Goal: Transaction & Acquisition: Purchase product/service

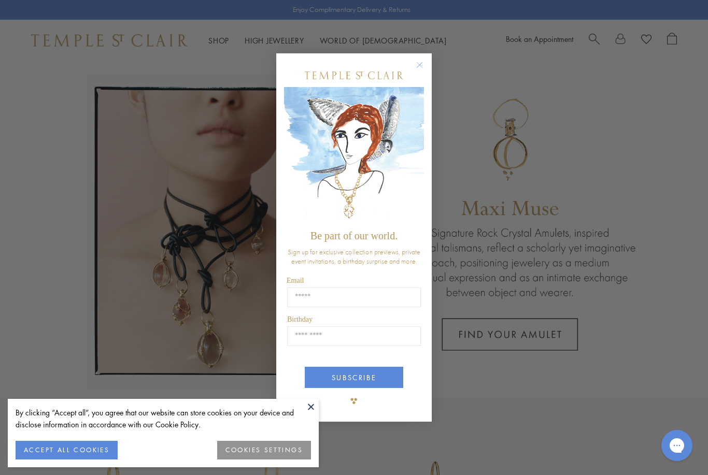
click at [426, 59] on form "Be part of our world. Sign up for exclusive collection previews, private event …" at bounding box center [353, 237] width 155 height 369
click at [425, 62] on circle "Close dialog" at bounding box center [419, 65] width 12 height 12
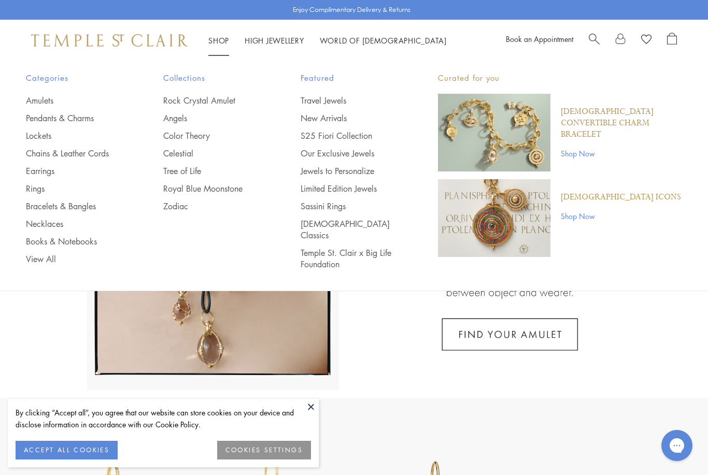
click at [86, 121] on link "Pendants & Charms" at bounding box center [74, 117] width 96 height 11
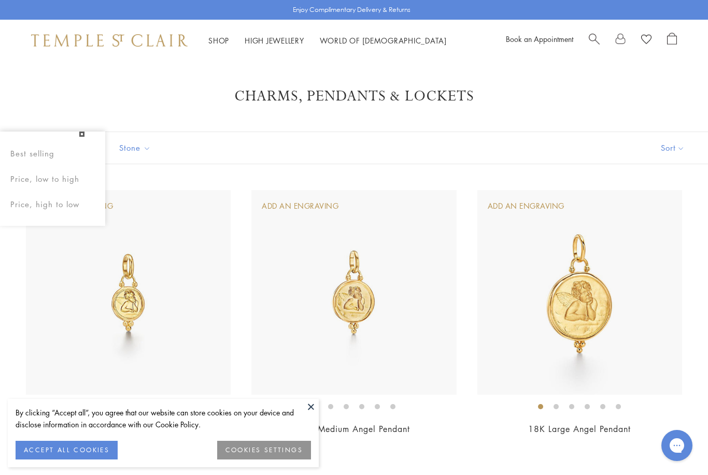
click at [676, 144] on button "Sort" at bounding box center [672, 148] width 70 height 32
click at [678, 149] on button "Sort" at bounding box center [672, 148] width 70 height 32
click at [678, 215] on button "Price, low to high" at bounding box center [654, 220] width 105 height 25
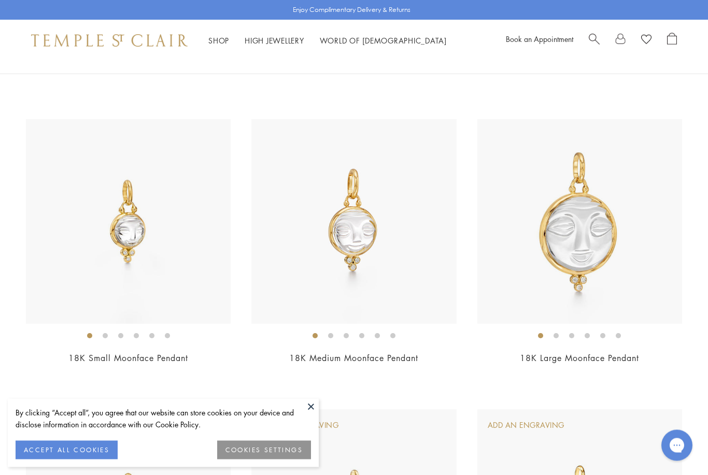
scroll to position [944, 0]
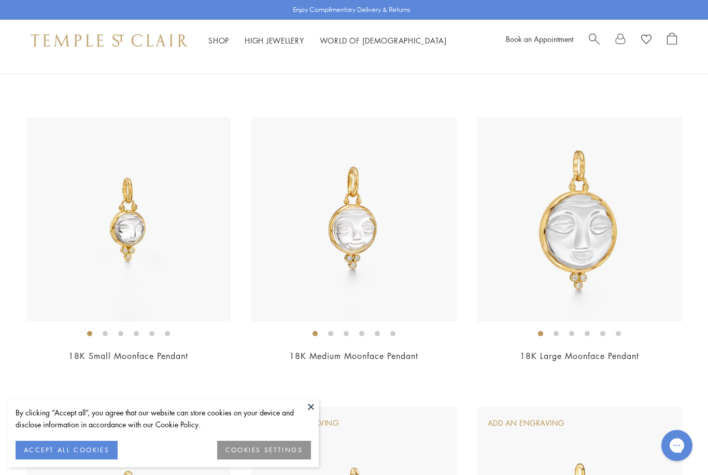
click at [419, 307] on img at bounding box center [353, 219] width 205 height 205
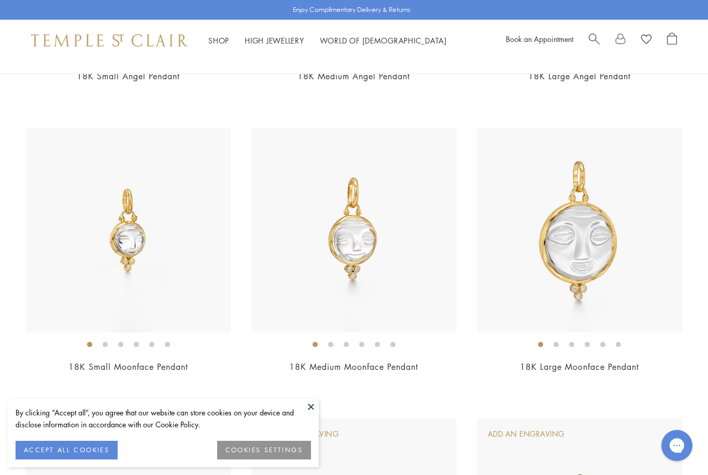
click at [190, 286] on img at bounding box center [128, 230] width 205 height 205
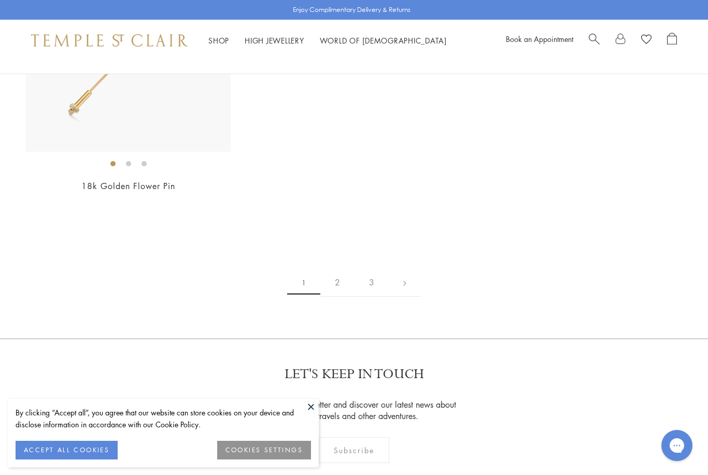
scroll to position [6615, 0]
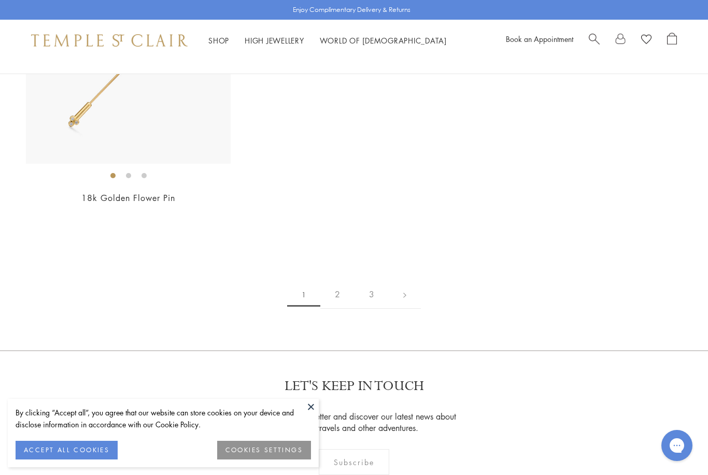
click at [338, 284] on link "2" at bounding box center [337, 294] width 34 height 28
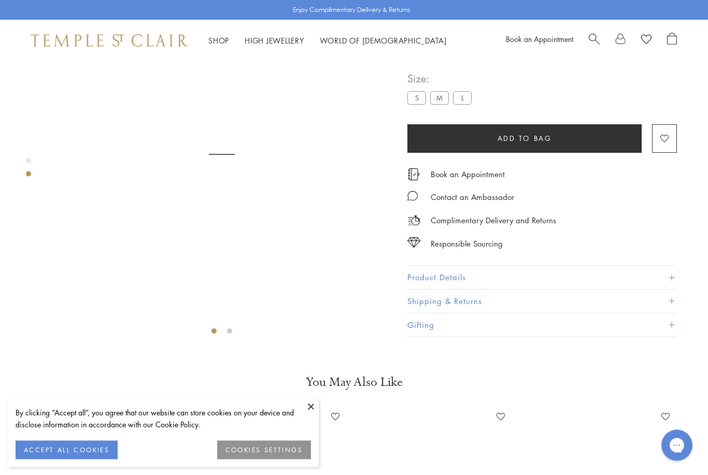
scroll to position [61, 0]
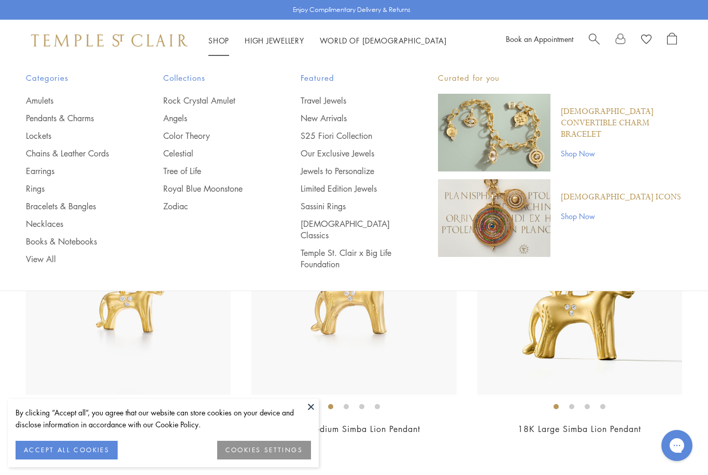
click at [35, 98] on link "Amulets" at bounding box center [74, 100] width 96 height 11
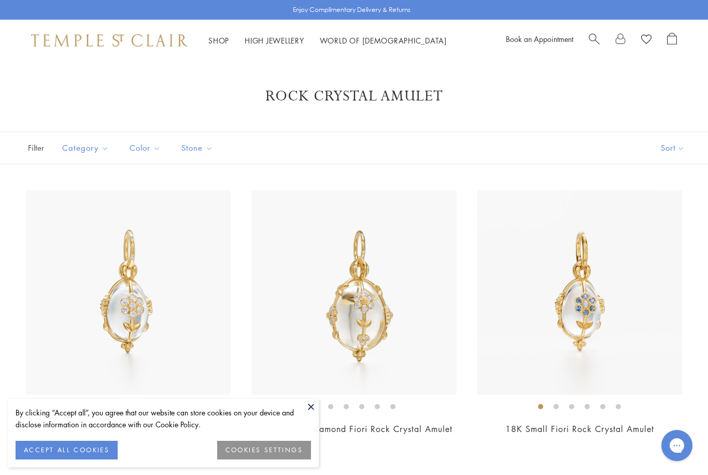
click at [682, 151] on button "Sort" at bounding box center [672, 148] width 70 height 32
click at [687, 137] on button "Sort" at bounding box center [672, 148] width 70 height 32
click at [686, 215] on button "Price, low to high" at bounding box center [654, 220] width 105 height 25
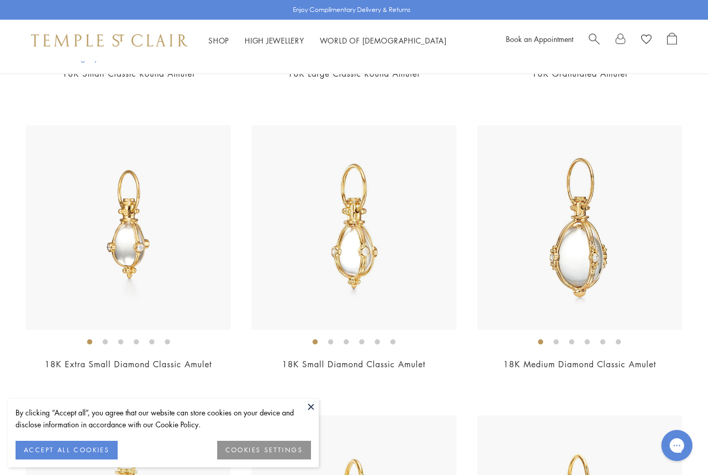
scroll to position [935, 0]
click at [412, 302] on img at bounding box center [353, 228] width 205 height 205
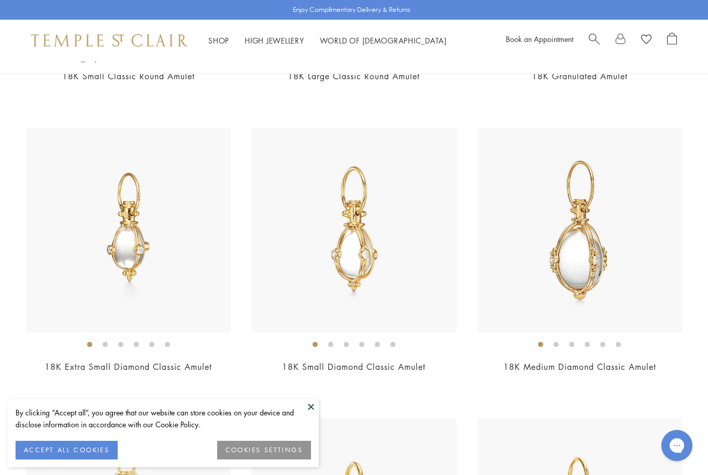
click at [560, 357] on div "18K Medium Diamond Classic Amulet $6,500" at bounding box center [579, 257] width 205 height 259
click at [544, 367] on link "18K Medium Diamond Classic Amulet" at bounding box center [579, 366] width 153 height 11
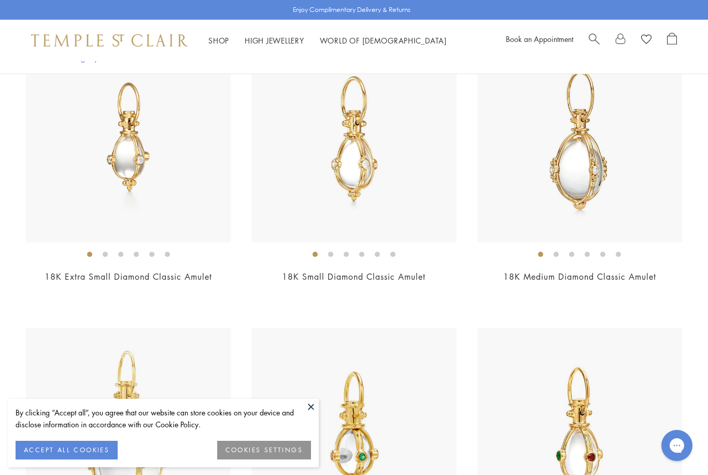
scroll to position [1014, 0]
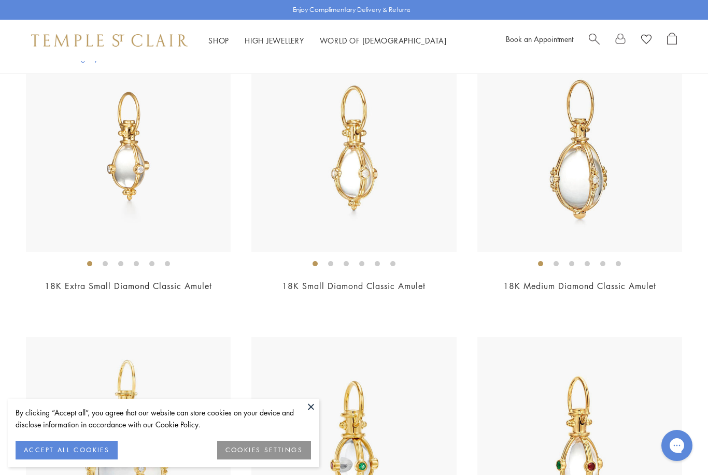
click at [611, 227] on img at bounding box center [579, 149] width 205 height 205
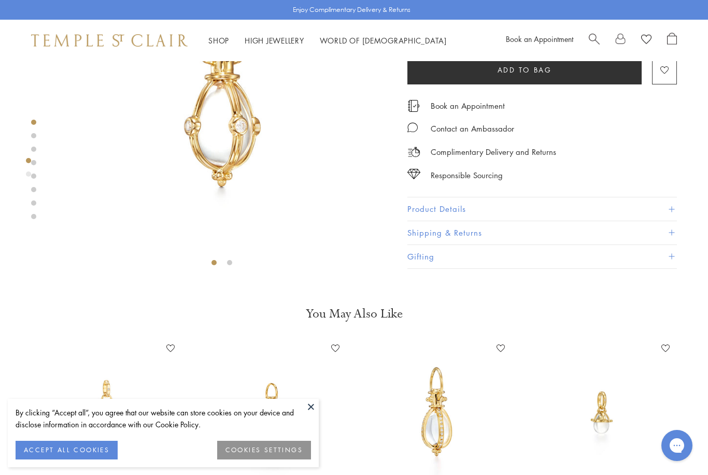
scroll to position [140, 0]
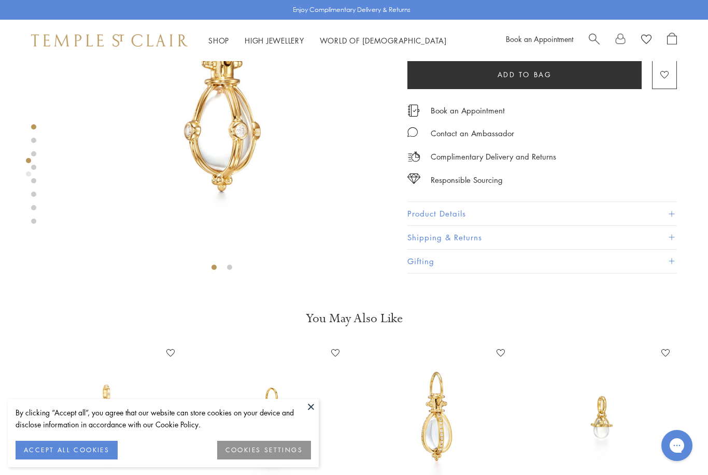
click at [486, 211] on button "Product Details" at bounding box center [541, 214] width 269 height 23
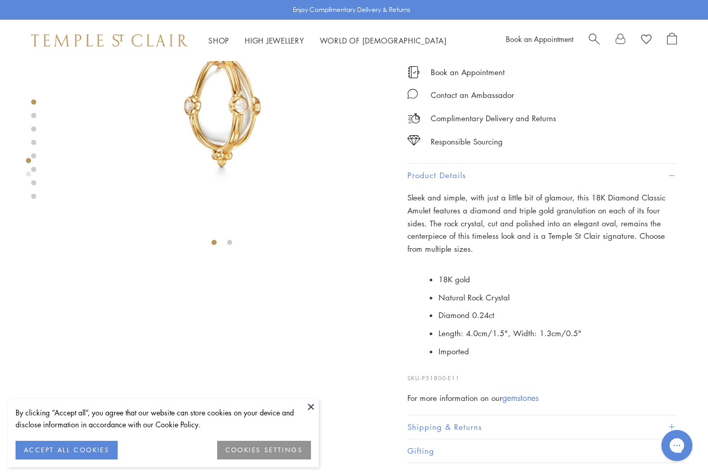
scroll to position [166, 0]
click at [406, 379] on div "SEE RECOMMENDED CHAIN PAIRINGS 18K Small Diamond Classic Amulet $3950 #XS# 18K …" at bounding box center [211, 175] width 423 height 561
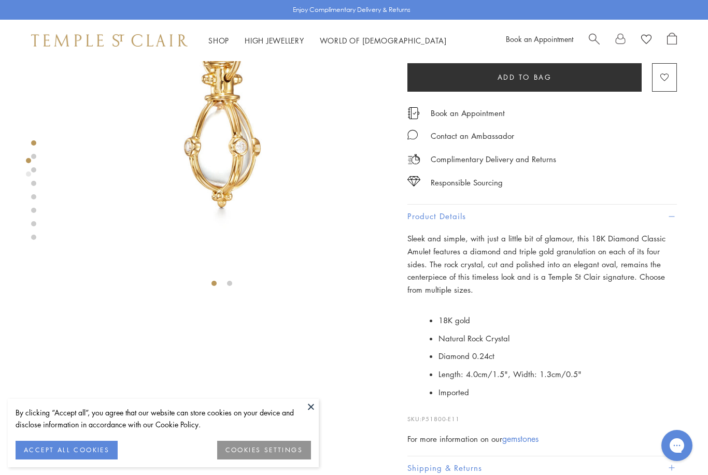
scroll to position [0, 0]
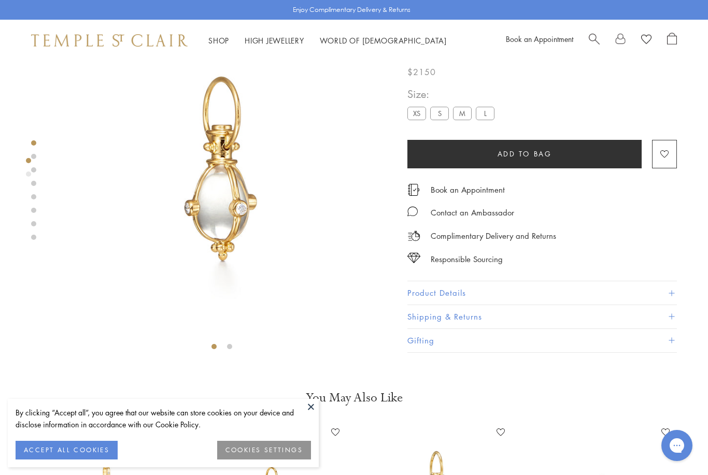
scroll to position [36, 0]
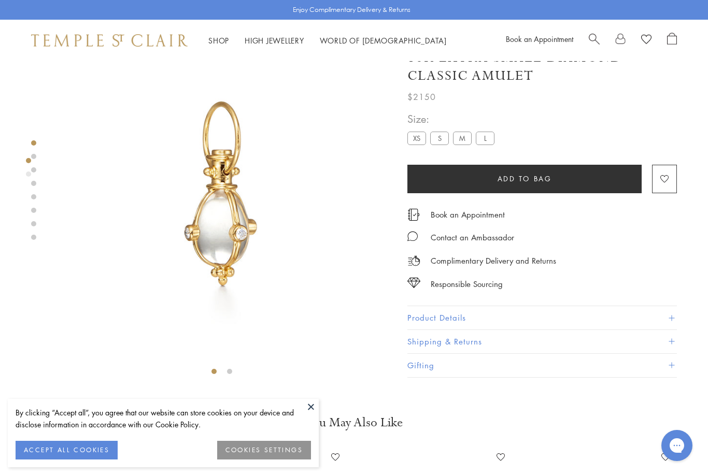
click at [503, 317] on button "Product Details" at bounding box center [541, 318] width 269 height 23
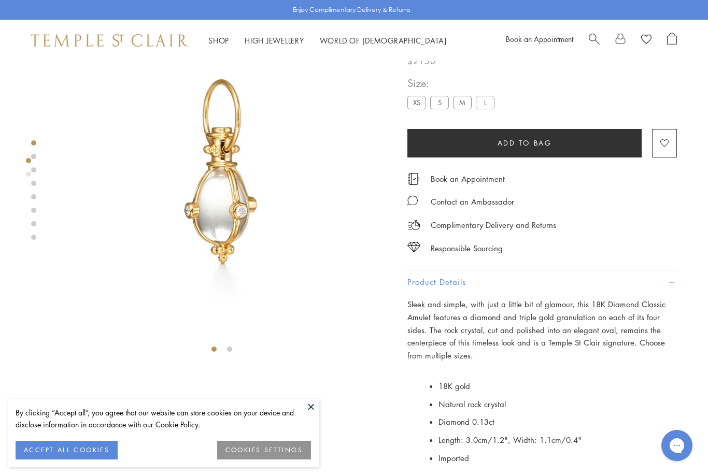
scroll to position [0, 0]
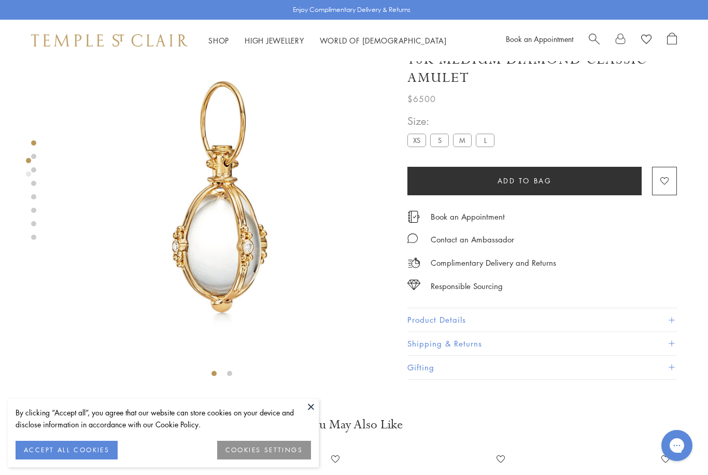
scroll to position [25, 0]
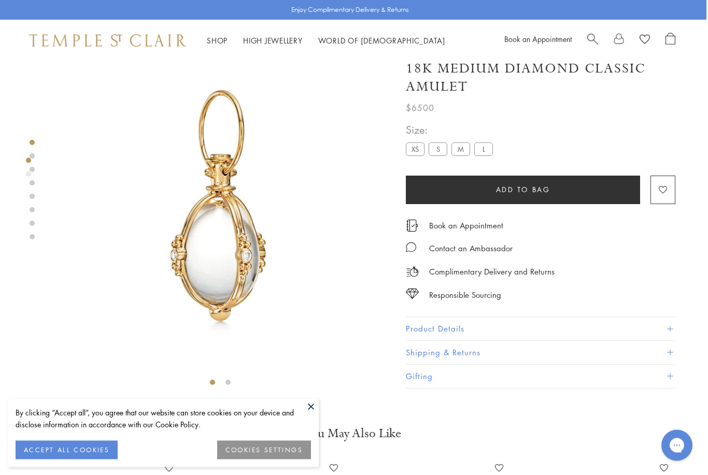
click at [493, 328] on button "Product Details" at bounding box center [540, 329] width 269 height 23
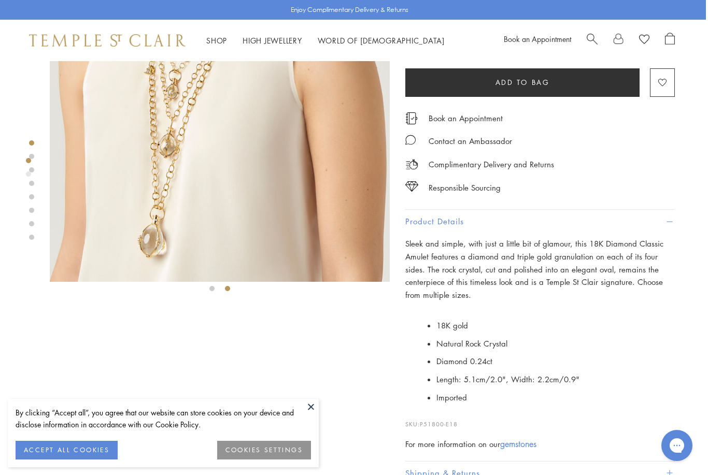
scroll to position [0, 2]
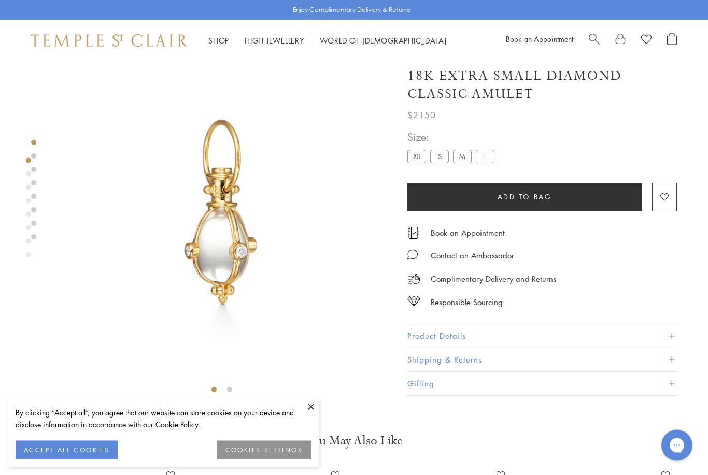
scroll to position [18, 0]
click at [425, 338] on button "Product Details" at bounding box center [541, 336] width 269 height 23
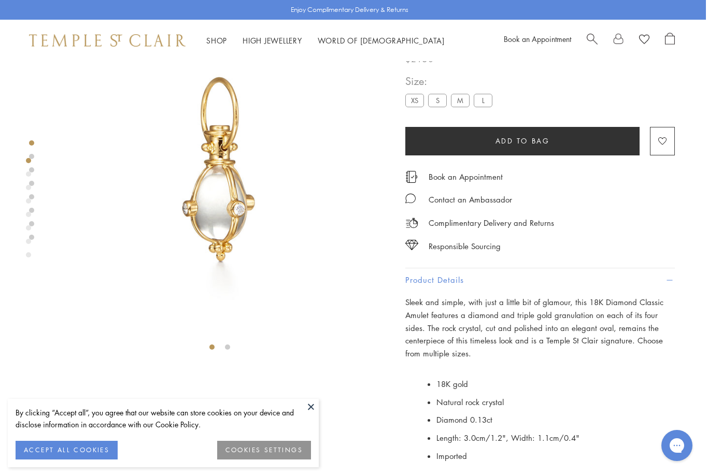
scroll to position [42, 2]
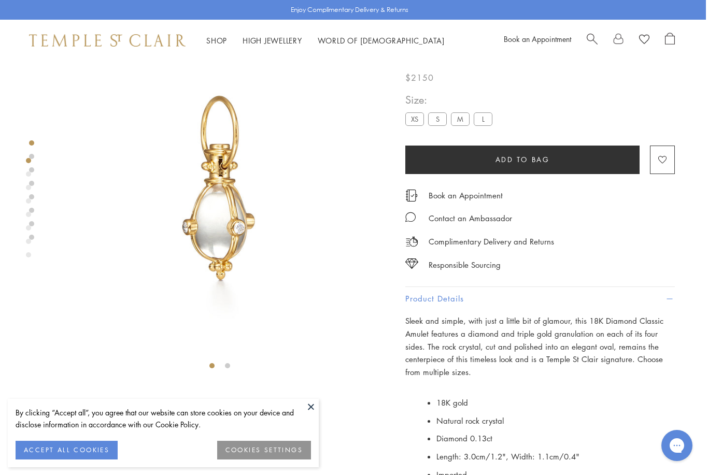
click at [438, 118] on label "S" at bounding box center [437, 118] width 19 height 13
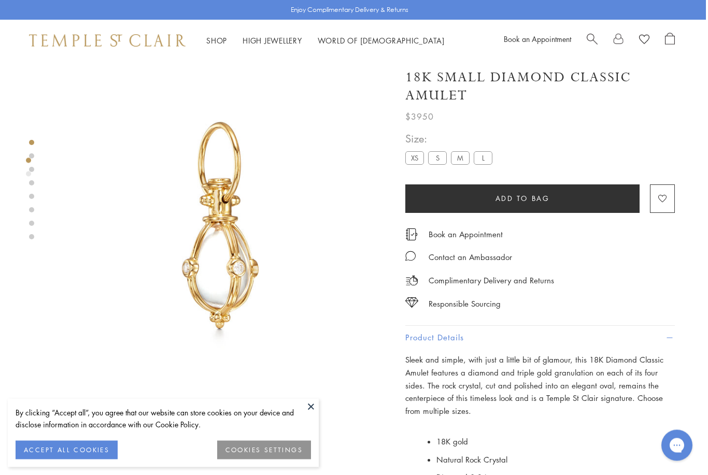
scroll to position [0, 2]
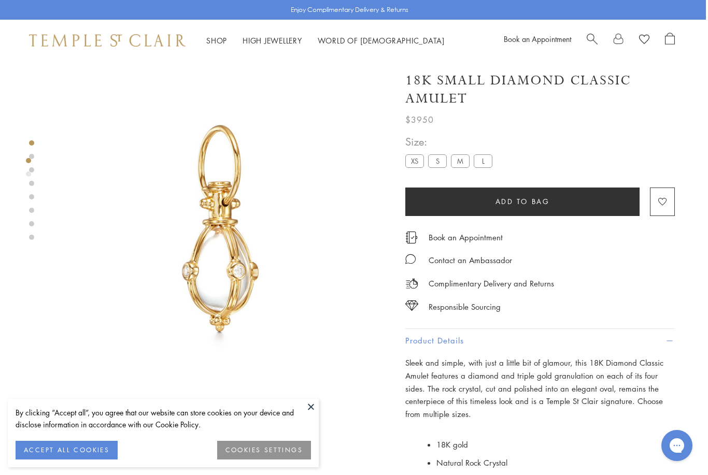
click at [455, 162] on label "M" at bounding box center [460, 160] width 19 height 13
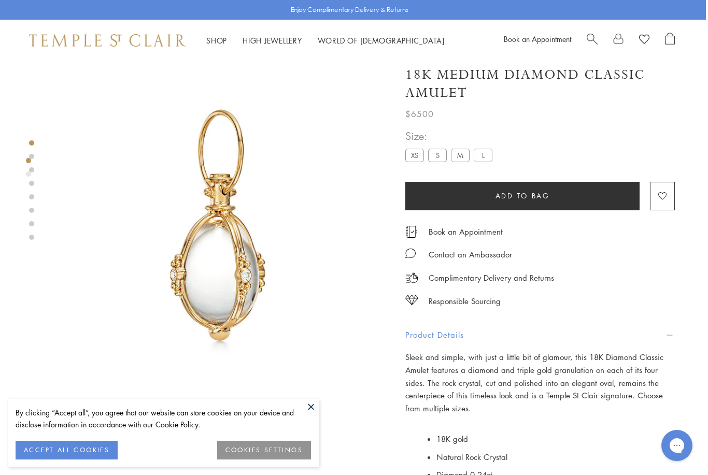
scroll to position [0, 2]
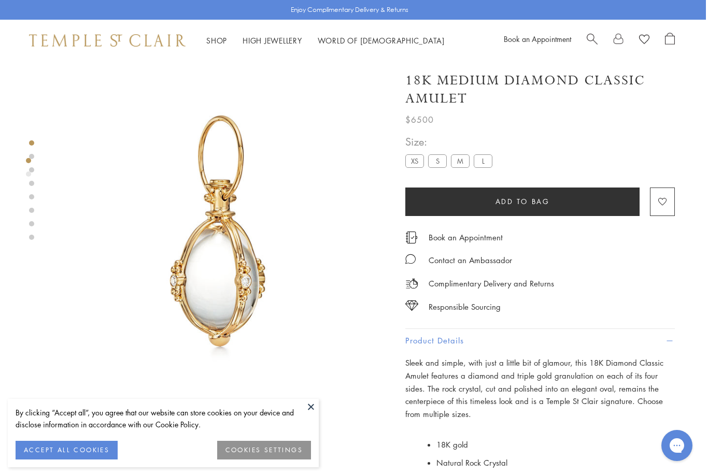
click at [457, 160] on label "M" at bounding box center [460, 160] width 19 height 13
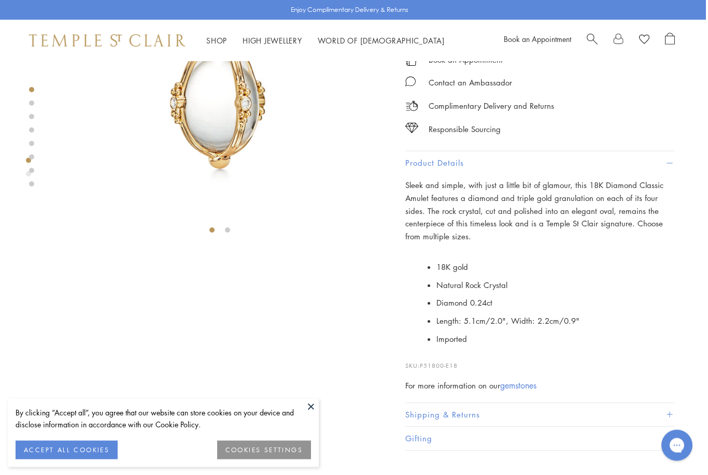
scroll to position [178, 2]
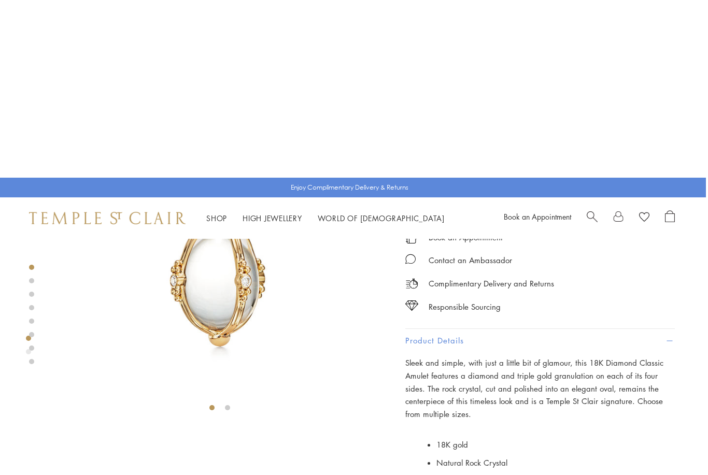
scroll to position [0, 2]
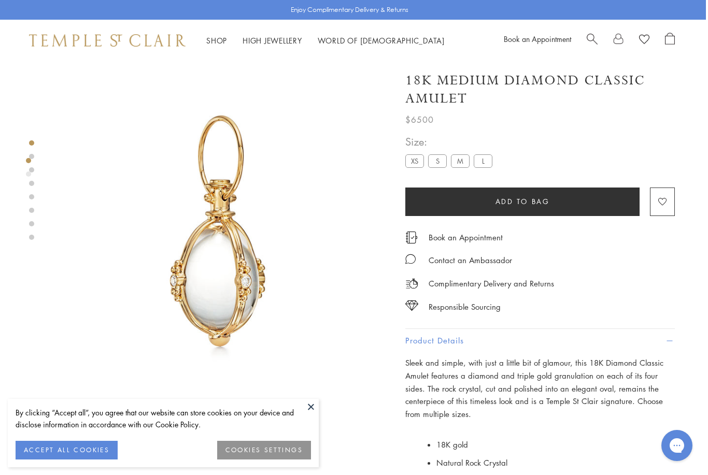
scroll to position [42, 2]
